Goal: Task Accomplishment & Management: Manage account settings

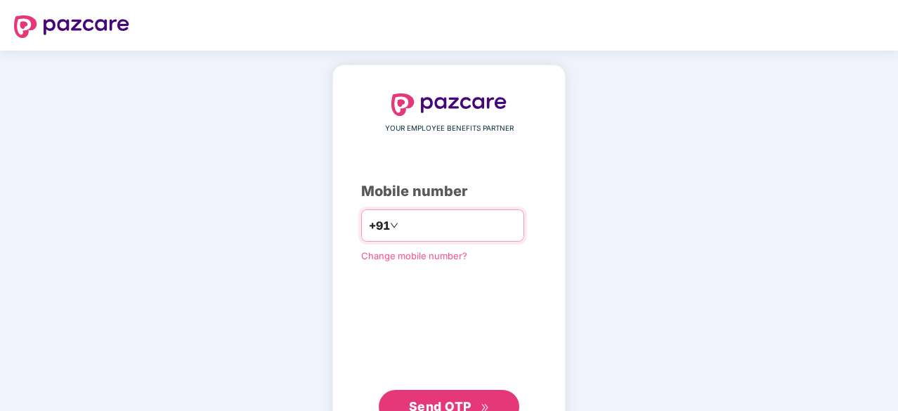
click at [412, 228] on input "number" at bounding box center [458, 225] width 115 height 22
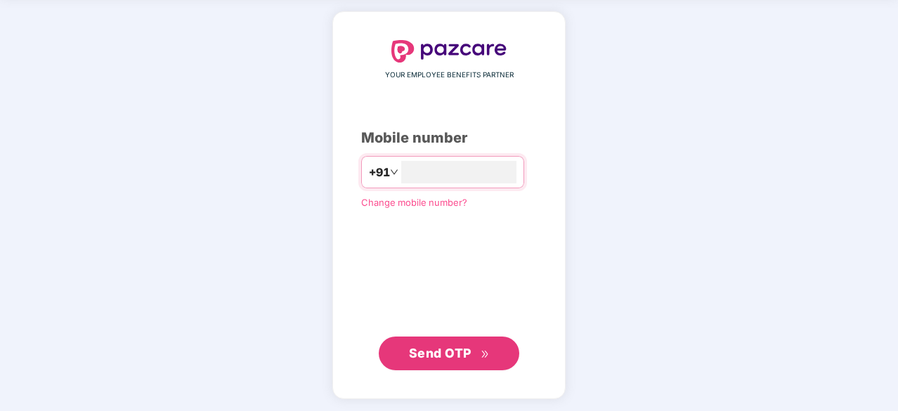
type input "**********"
click at [453, 354] on span "Send OTP" at bounding box center [440, 352] width 63 height 15
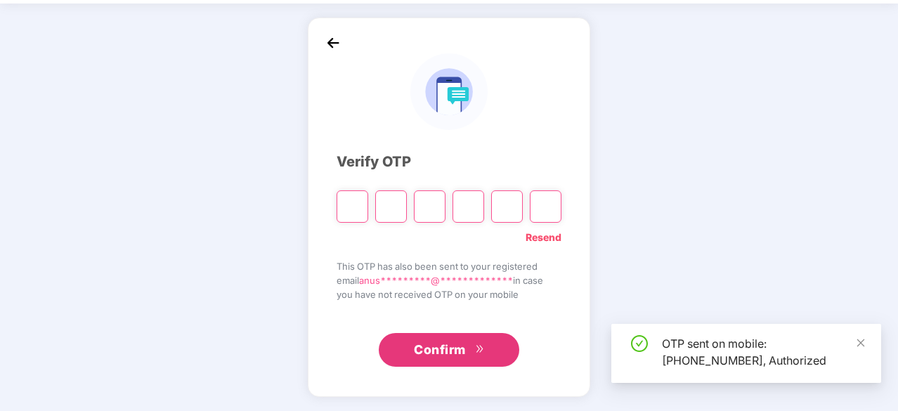
scroll to position [46, 0]
click at [356, 202] on input "Please enter verification code. Digit 1" at bounding box center [353, 207] width 32 height 32
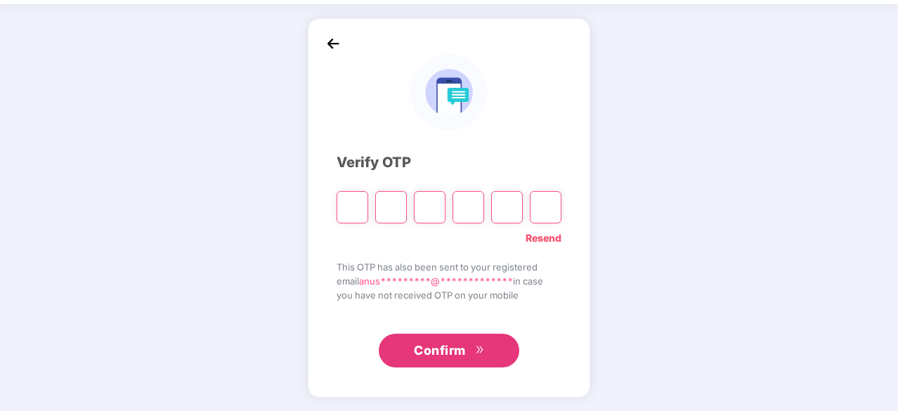
type input "*"
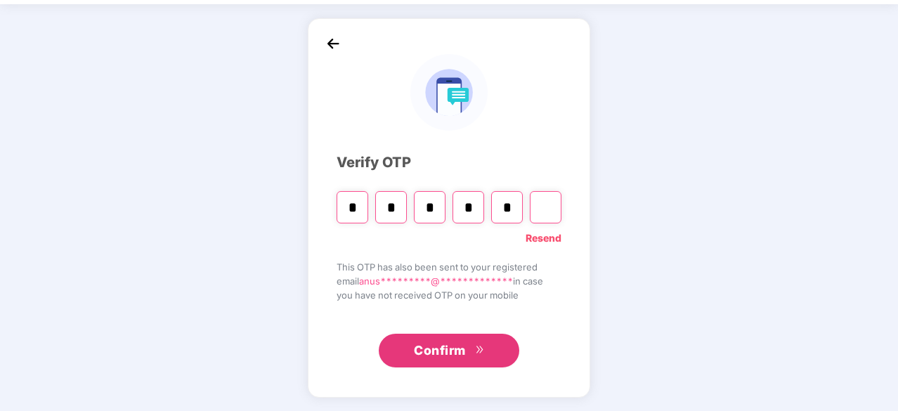
type input "*"
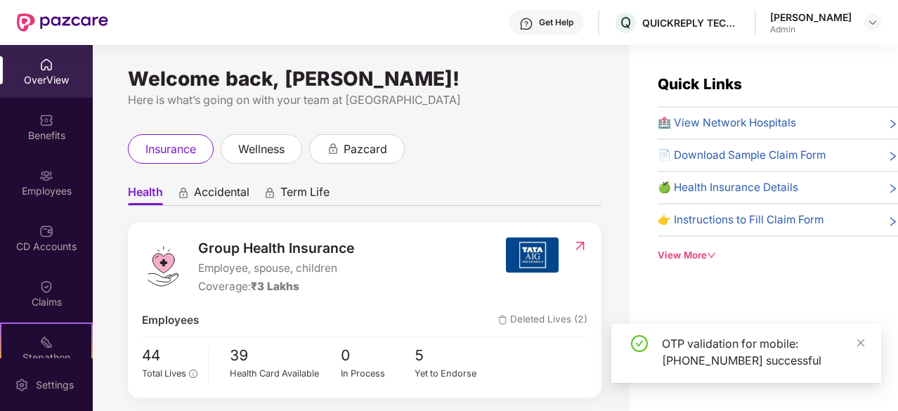
click at [35, 173] on div "Employees" at bounding box center [46, 182] width 93 height 53
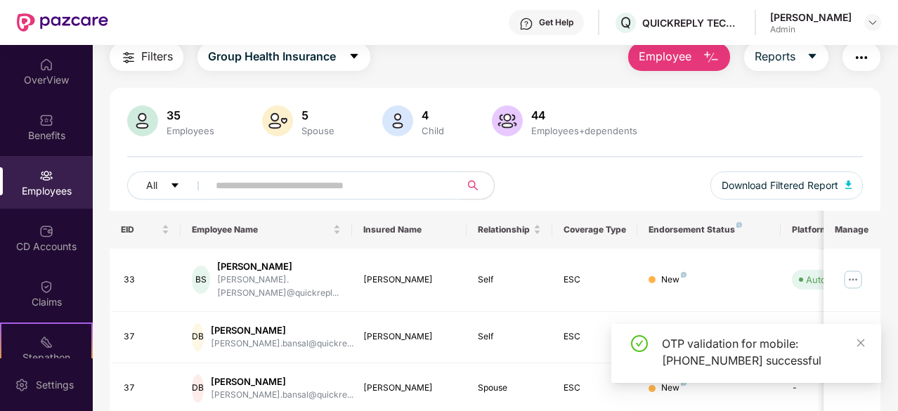
scroll to position [48, 0]
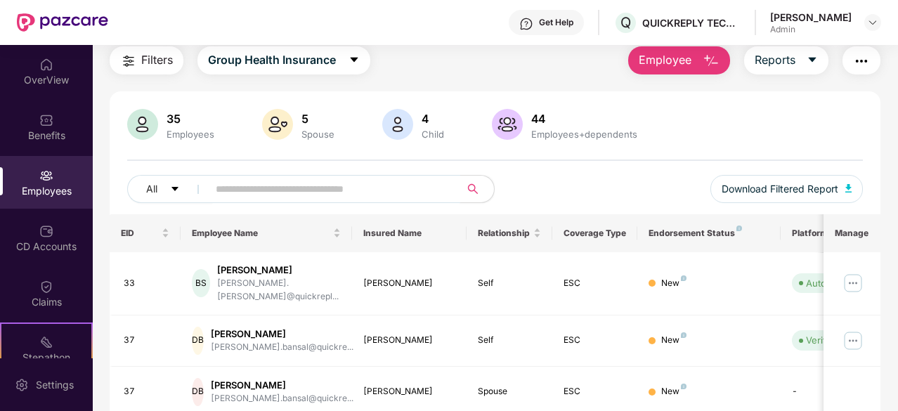
click at [285, 193] on input "text" at bounding box center [329, 189] width 226 height 21
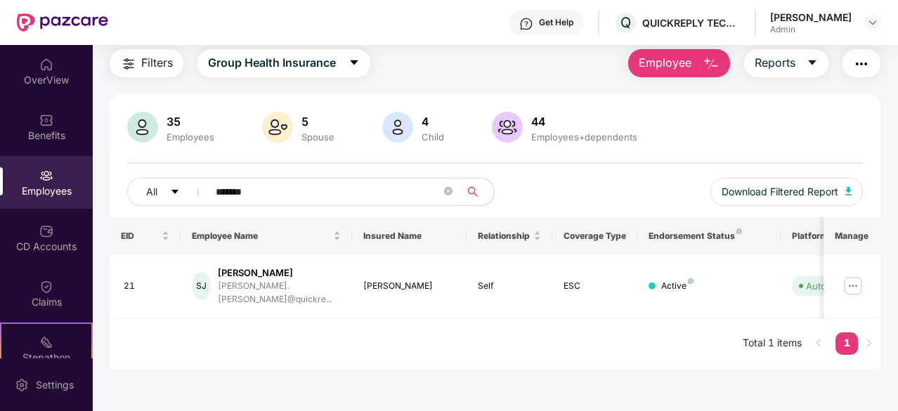
scroll to position [45, 0]
type input "*******"
click at [847, 279] on img at bounding box center [853, 286] width 22 height 22
click at [601, 340] on div "EID Employee Name Insured Name Relationship Coverage Type Endorsement Status Pl…" at bounding box center [495, 293] width 771 height 152
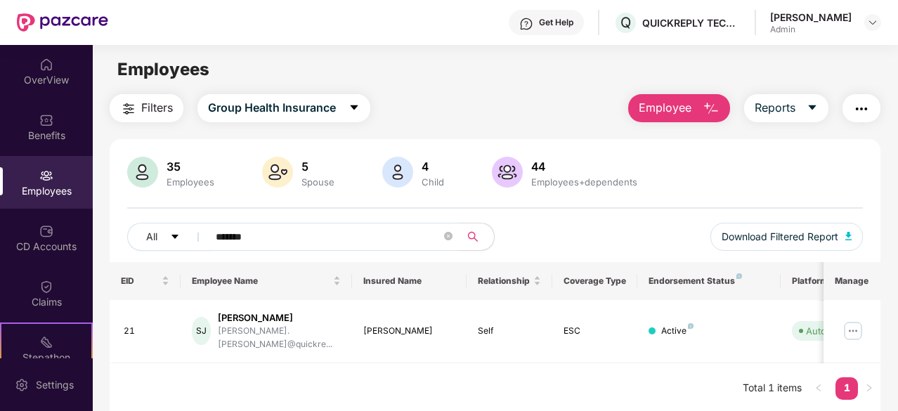
click at [673, 112] on span "Employee" at bounding box center [665, 108] width 53 height 18
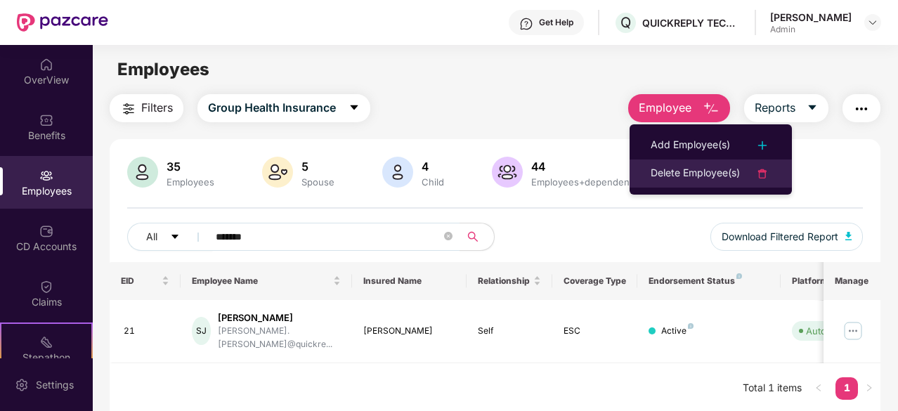
click at [672, 176] on div "Delete Employee(s)" at bounding box center [695, 173] width 89 height 17
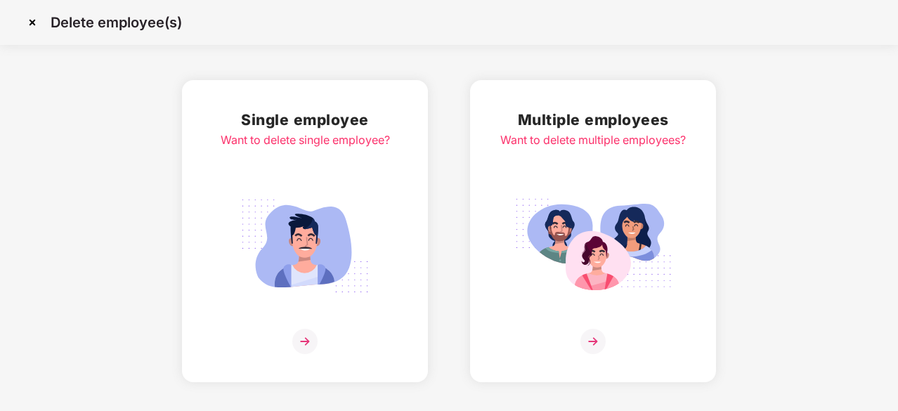
click at [308, 341] on img at bounding box center [304, 341] width 25 height 25
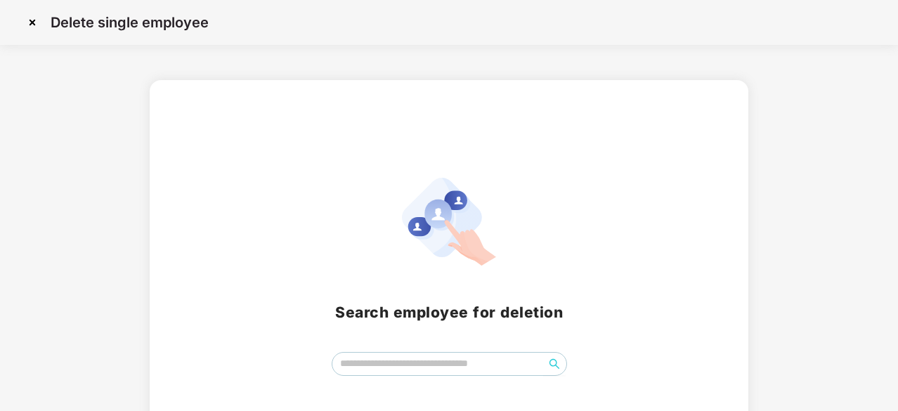
scroll to position [62, 0]
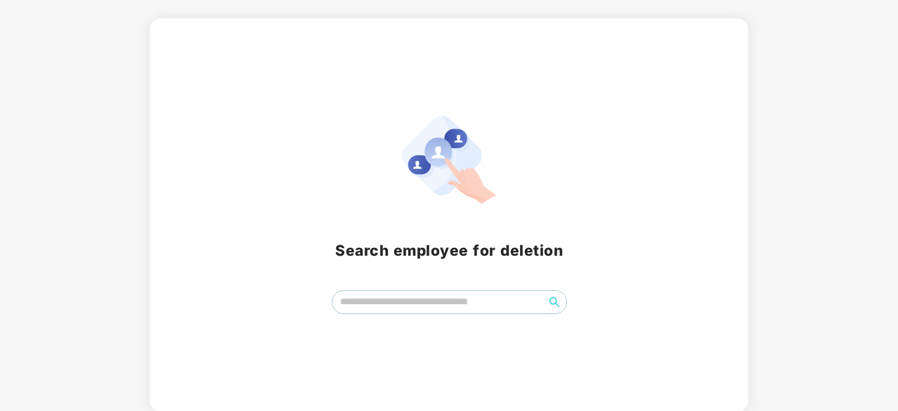
drag, startPoint x: 415, startPoint y: 316, endPoint x: 404, endPoint y: 307, distance: 14.1
click at [404, 307] on div "Search employee for deletion" at bounding box center [449, 215] width 599 height 394
click at [404, 307] on input "search" at bounding box center [439, 301] width 212 height 21
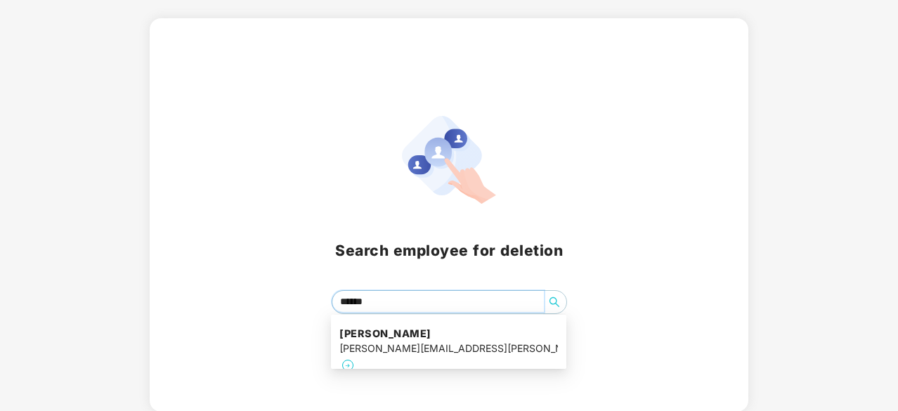
type input "*******"
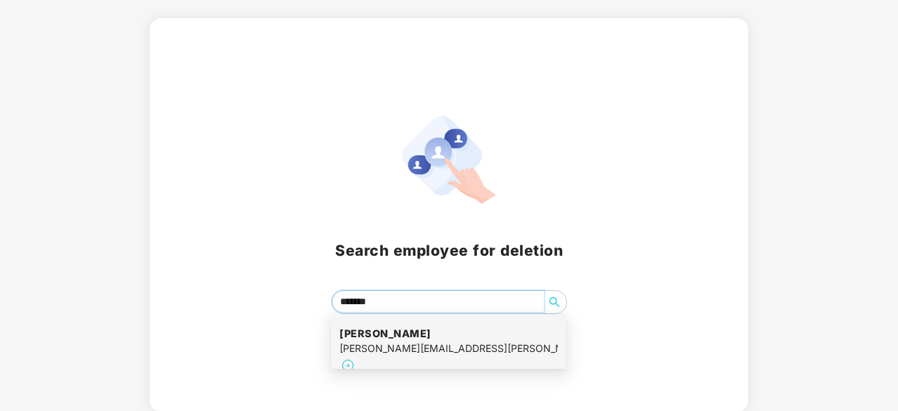
click at [356, 357] on img at bounding box center [348, 365] width 17 height 17
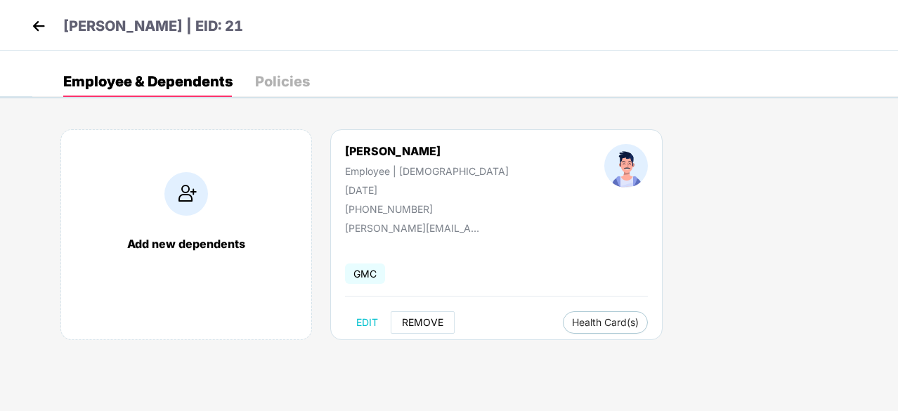
click at [420, 321] on span "REMOVE" at bounding box center [422, 322] width 41 height 11
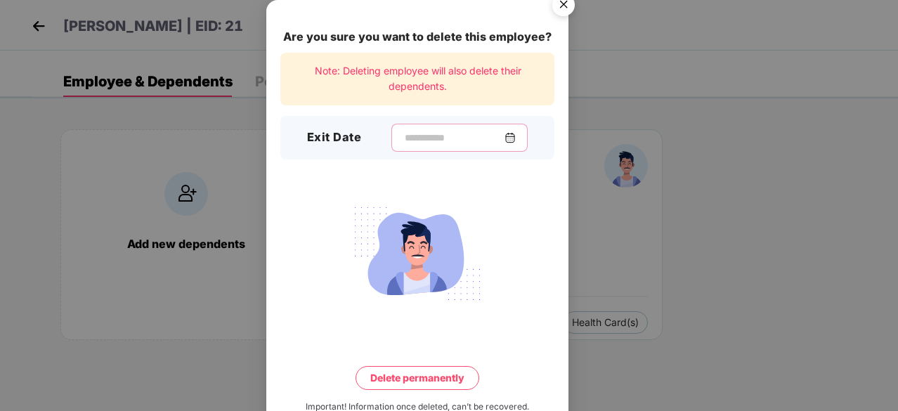
click at [404, 131] on input at bounding box center [454, 138] width 101 height 15
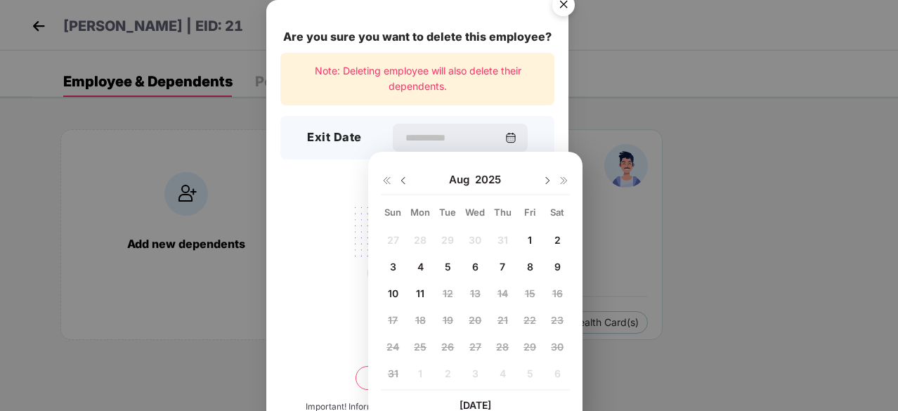
click at [526, 258] on div "8" at bounding box center [530, 266] width 21 height 21
type input "**********"
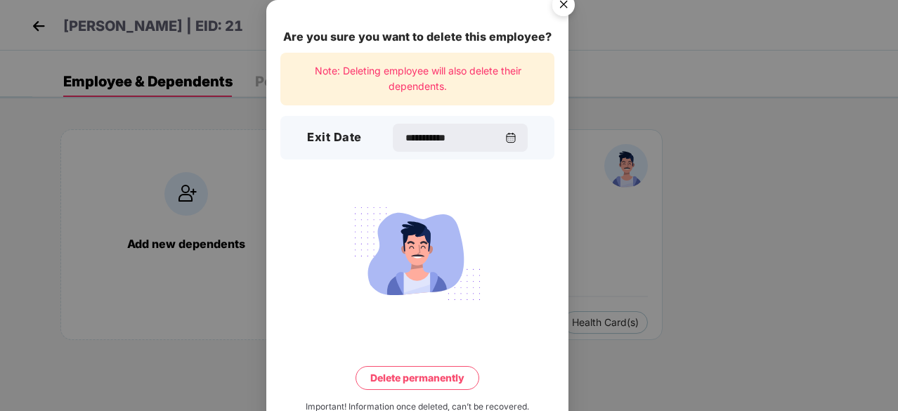
scroll to position [37, 0]
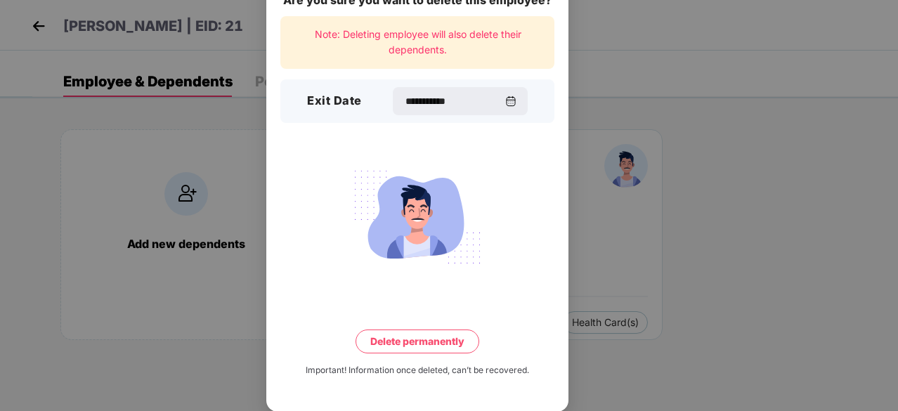
click at [416, 344] on button "Delete permanently" at bounding box center [418, 342] width 124 height 24
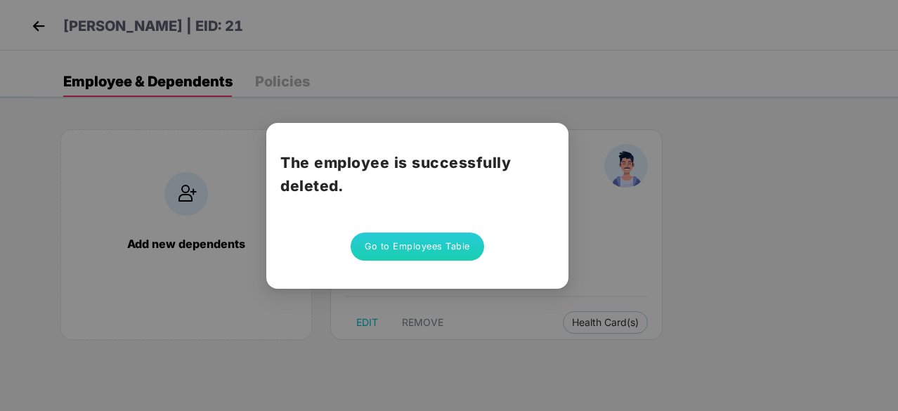
click at [413, 246] on button "Go to Employees Table" at bounding box center [418, 247] width 134 height 28
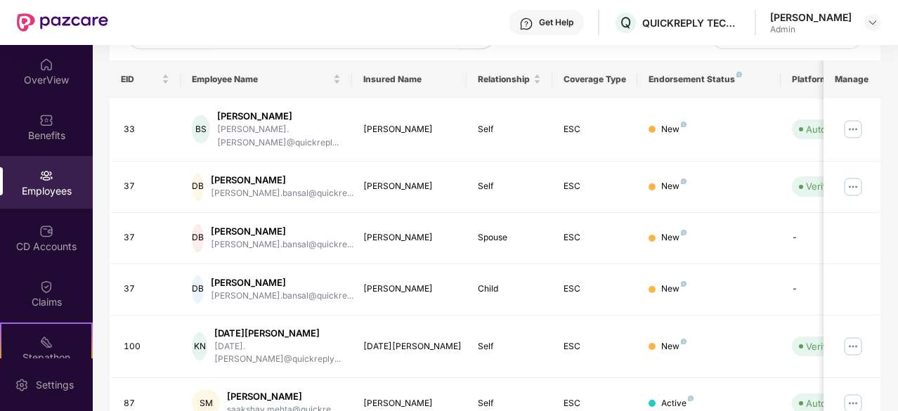
scroll to position [202, 0]
click at [347, 245] on td "DB [PERSON_NAME] [PERSON_NAME].bansal@quickre..." at bounding box center [267, 237] width 172 height 51
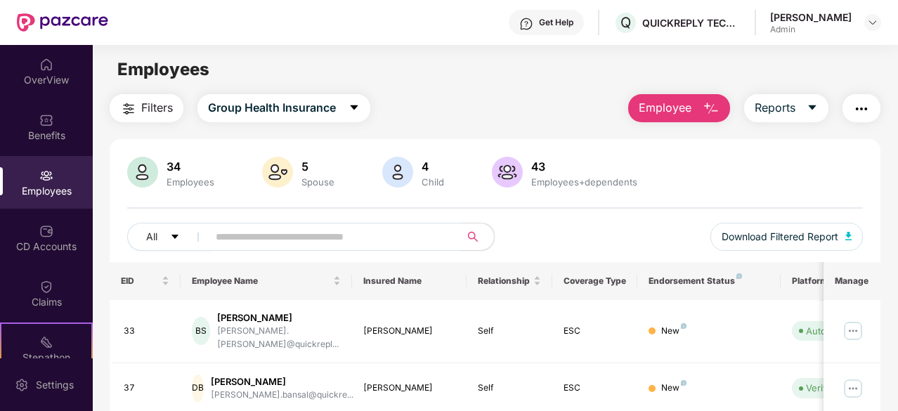
click at [306, 241] on input "text" at bounding box center [329, 236] width 226 height 21
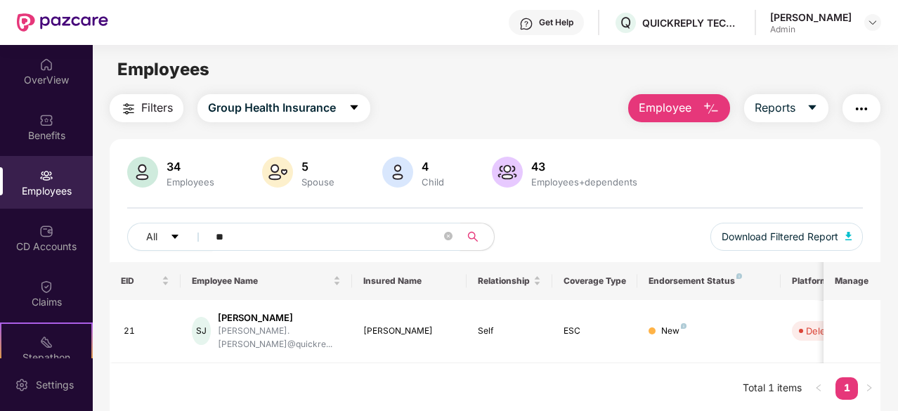
type input "*"
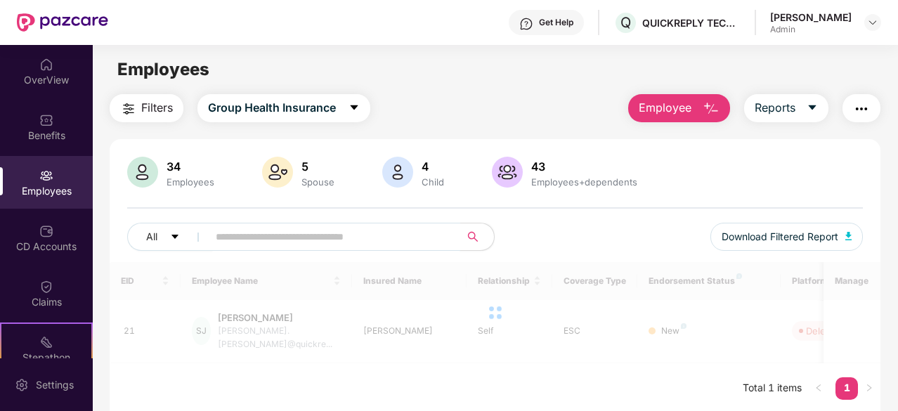
click at [432, 85] on main "Employees Filters Group Health Insurance Employee Reports 34 Employees 5 Spouse…" at bounding box center [495, 250] width 805 height 411
